Goal: Transaction & Acquisition: Purchase product/service

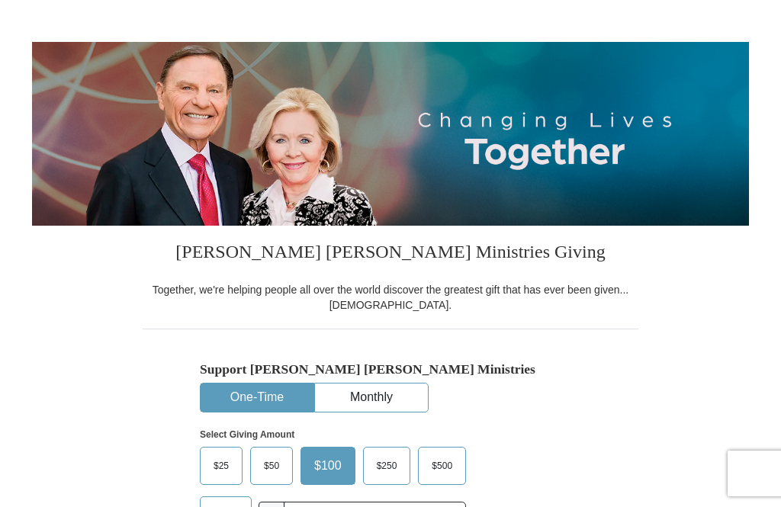
scroll to position [189, 0]
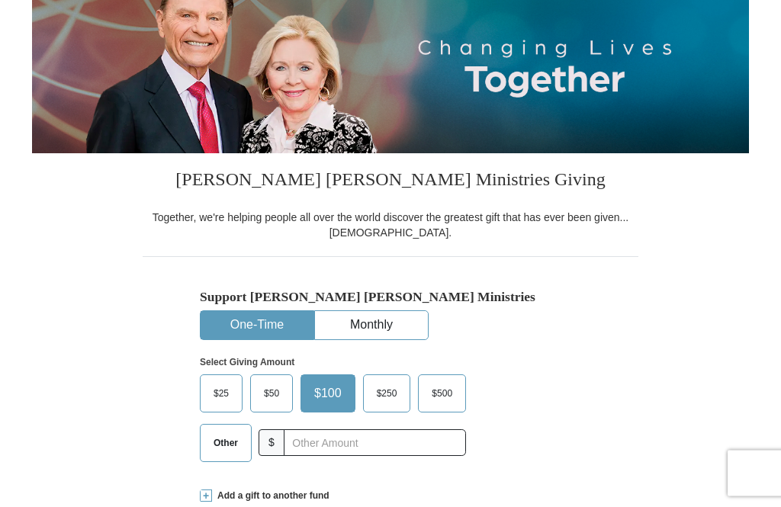
click at [250, 329] on button "One-Time" at bounding box center [257, 326] width 113 height 28
click at [326, 397] on span "$100" at bounding box center [328, 393] width 43 height 23
click at [0, 0] on input "$100" at bounding box center [0, 0] width 0 height 0
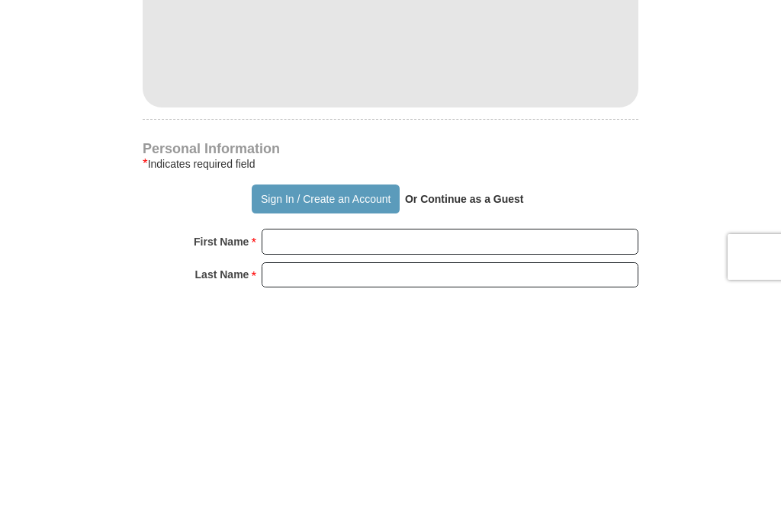
scroll to position [670, 0]
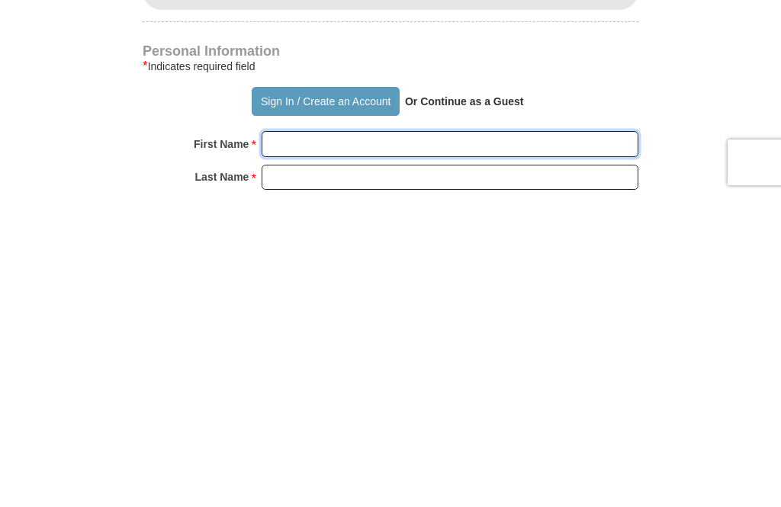
click at [275, 442] on input "First Name *" at bounding box center [450, 455] width 377 height 26
type input "[PERSON_NAME]"
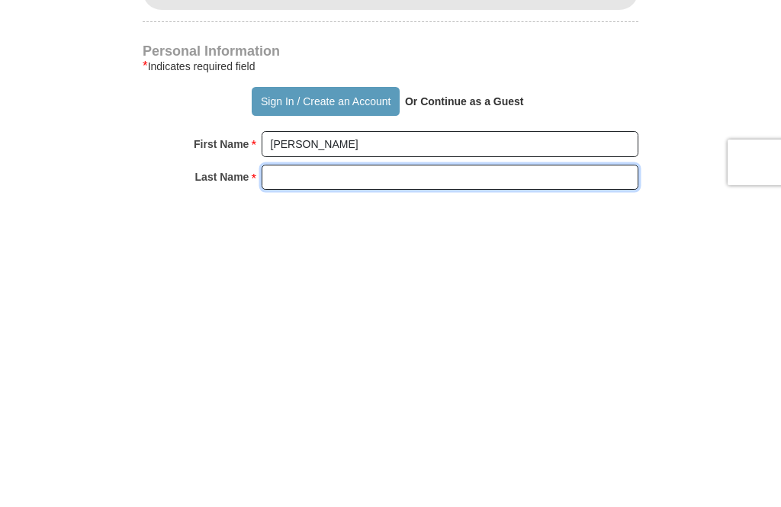
type input "Vorwerck"
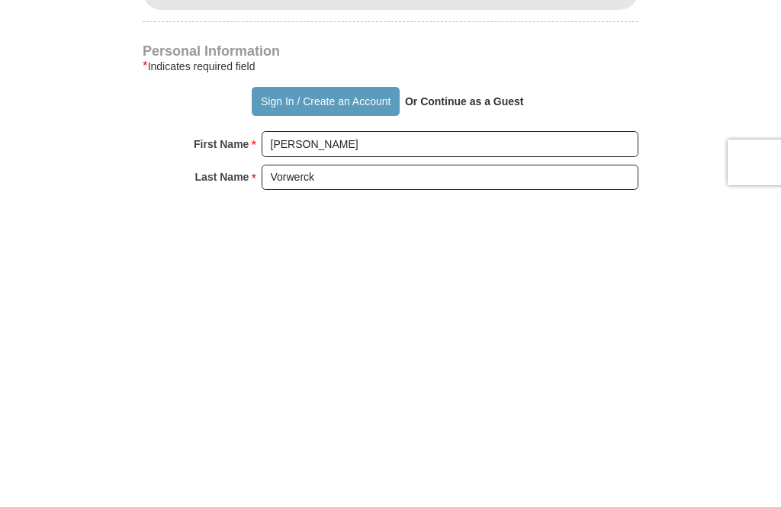
scroll to position [982, 0]
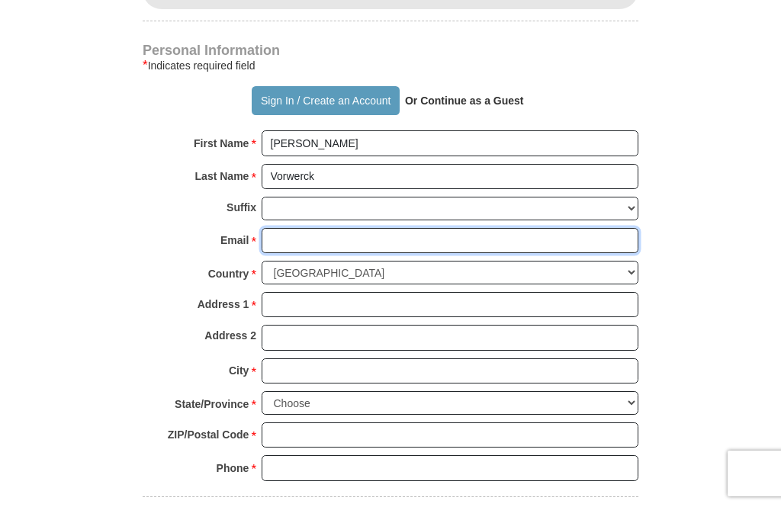
click at [283, 237] on input "Email *" at bounding box center [450, 241] width 377 height 26
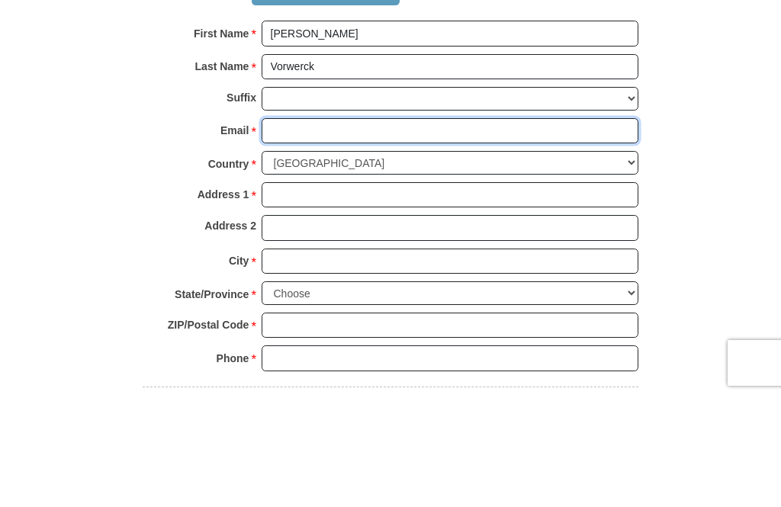
type input "[EMAIL_ADDRESS][DOMAIN_NAME]"
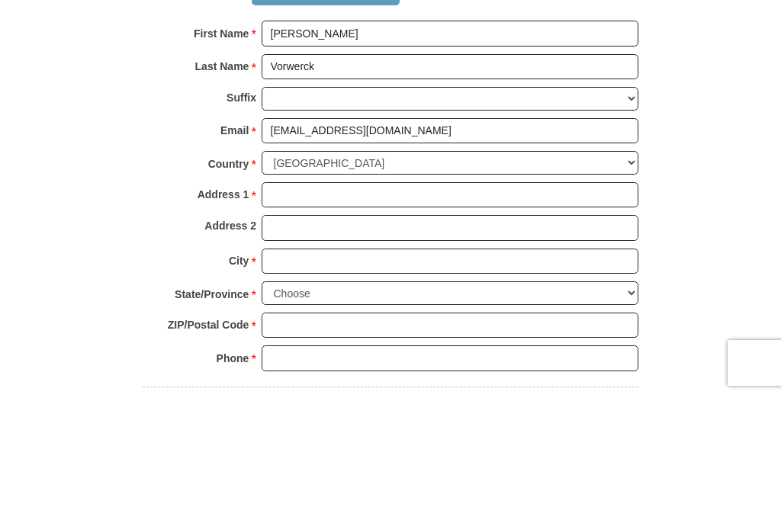
scroll to position [1092, 0]
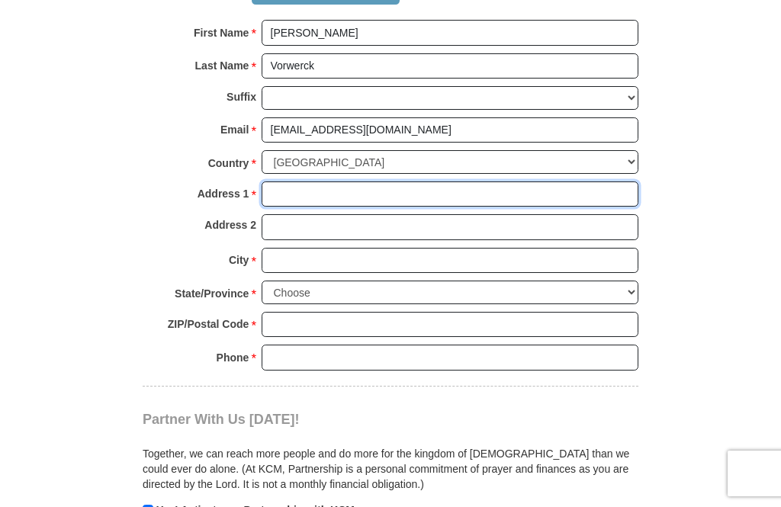
click at [286, 182] on input "Address 1 *" at bounding box center [450, 195] width 377 height 26
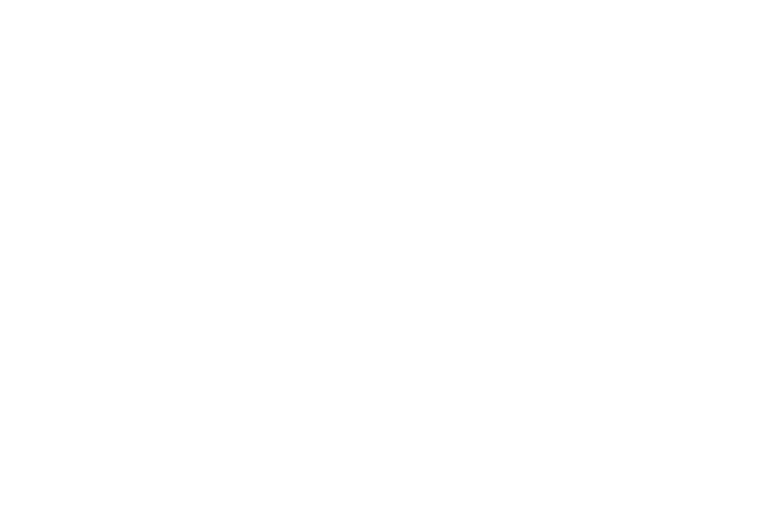
scroll to position [0, 0]
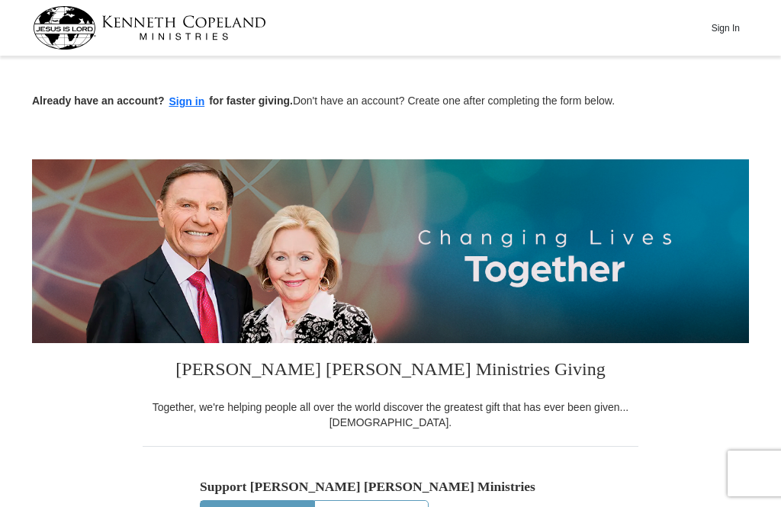
type input "287"
click at [735, 24] on button "Sign In" at bounding box center [726, 28] width 46 height 24
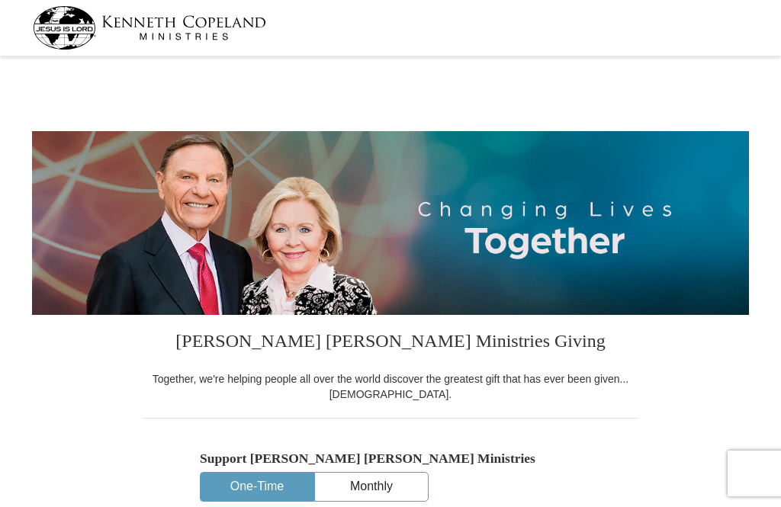
select select "PA"
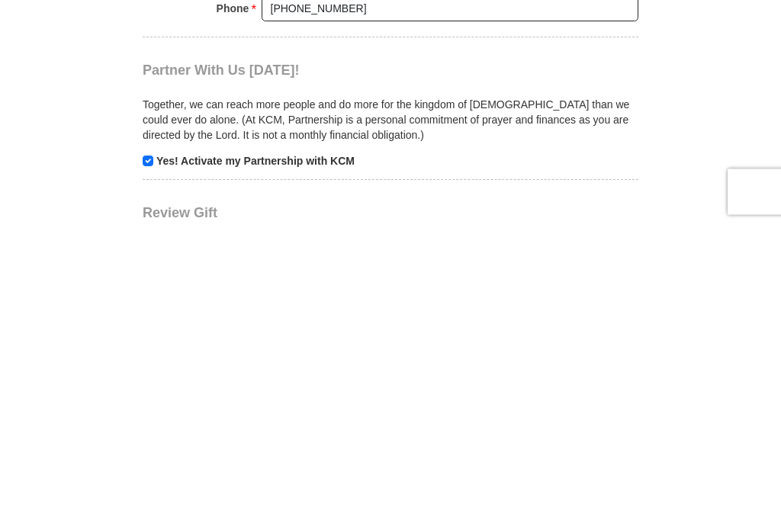
scroll to position [1089, 0]
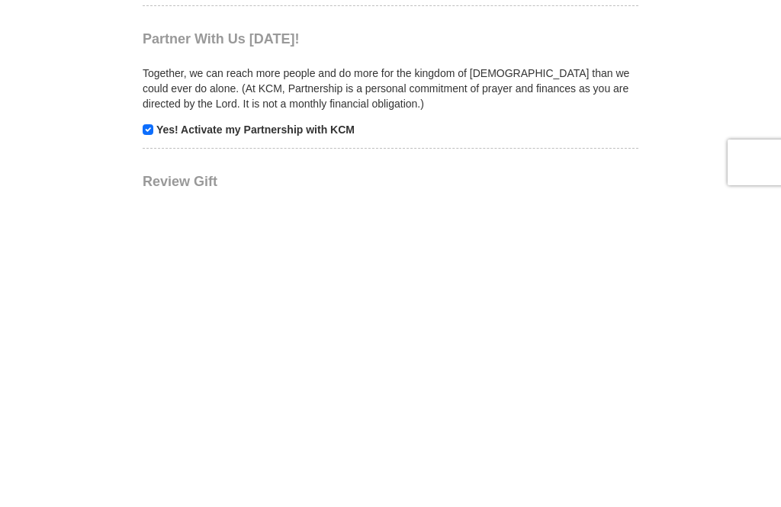
click at [149, 436] on input "checkbox" at bounding box center [148, 441] width 11 height 11
checkbox input "false"
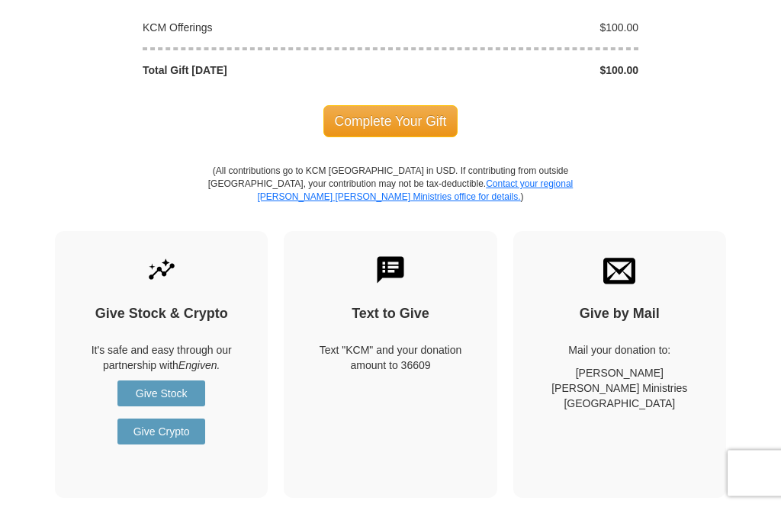
scroll to position [1589, 0]
click at [376, 105] on span "Complete Your Gift" at bounding box center [390, 121] width 135 height 32
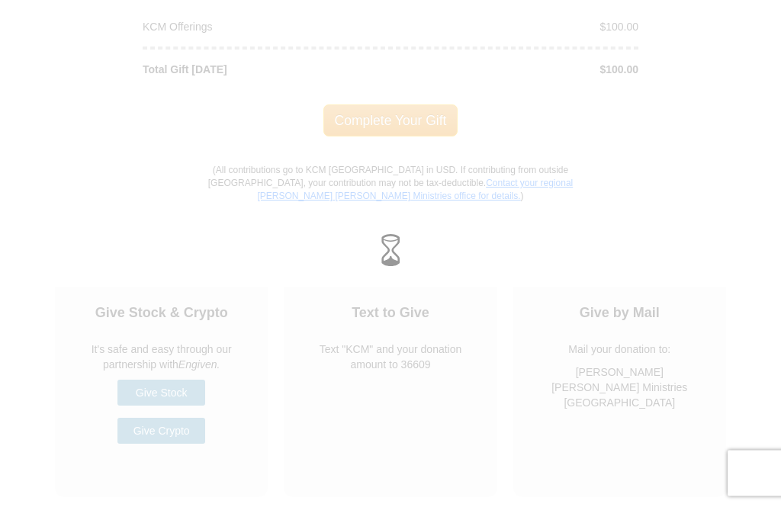
scroll to position [1590, 0]
